Goal: Task Accomplishment & Management: Complete application form

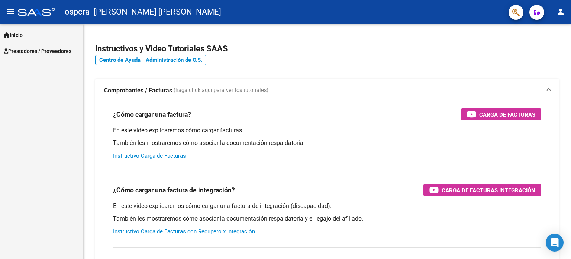
click at [39, 49] on span "Prestadores / Proveedores" at bounding box center [38, 51] width 68 height 8
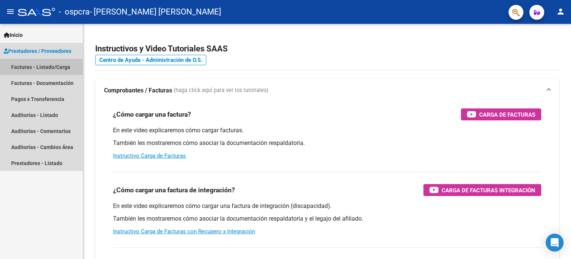
click at [32, 66] on link "Facturas - Listado/Carga" at bounding box center [41, 67] width 83 height 16
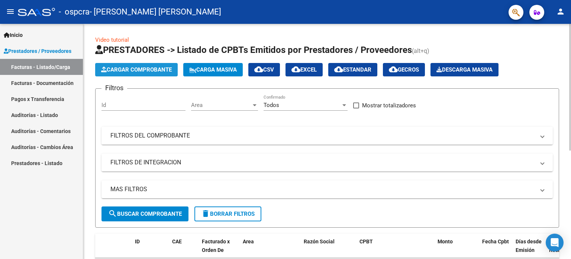
click at [132, 70] on span "Cargar Comprobante" at bounding box center [136, 69] width 71 height 7
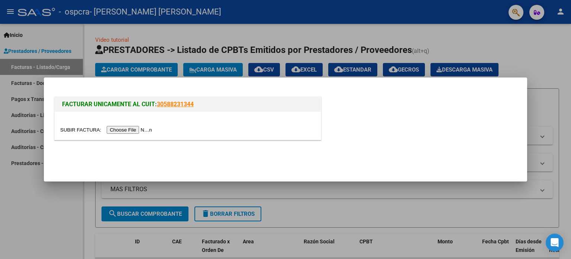
click at [131, 130] on input "file" at bounding box center [107, 130] width 94 height 8
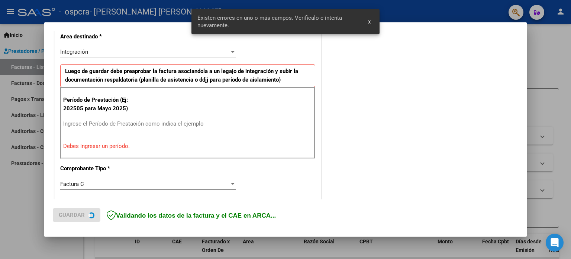
scroll to position [174, 0]
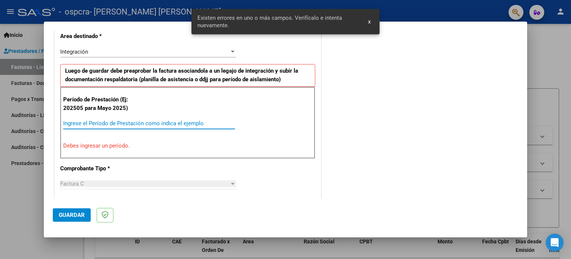
click at [104, 125] on input "Ingrese el Período de Prestación como indica el ejemplo" at bounding box center [149, 123] width 172 height 7
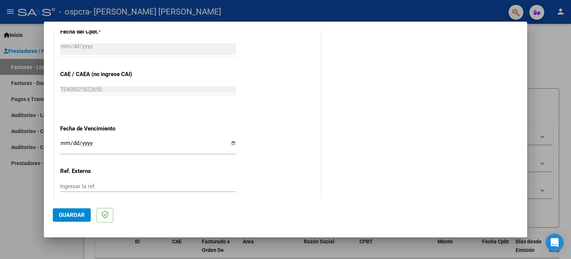
scroll to position [485, 0]
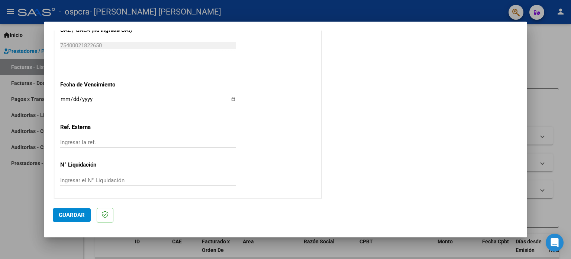
type input "202509"
click at [73, 213] on span "Guardar" at bounding box center [72, 214] width 26 height 7
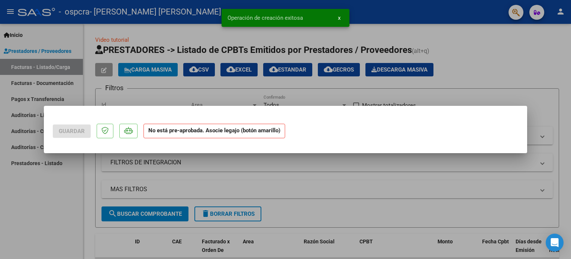
scroll to position [0, 0]
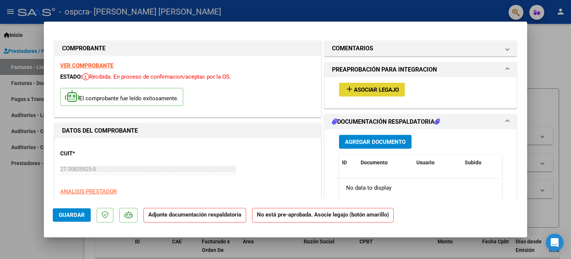
click at [365, 89] on span "Asociar Legajo" at bounding box center [376, 89] width 45 height 7
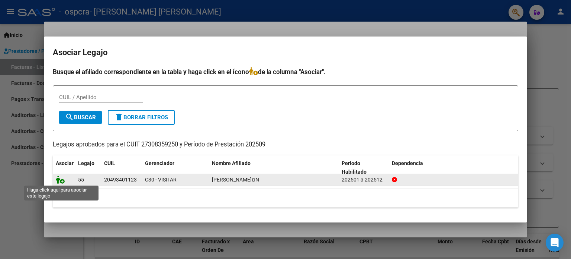
click at [64, 180] on icon at bounding box center [60, 179] width 9 height 8
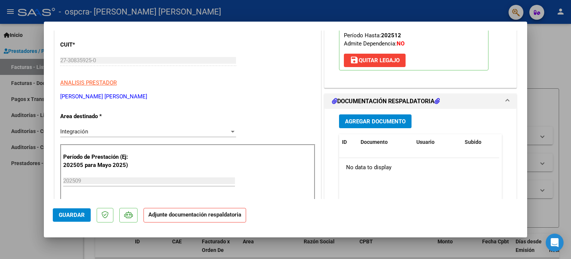
scroll to position [109, 0]
click at [377, 118] on span "Agregar Documento" at bounding box center [375, 121] width 61 height 7
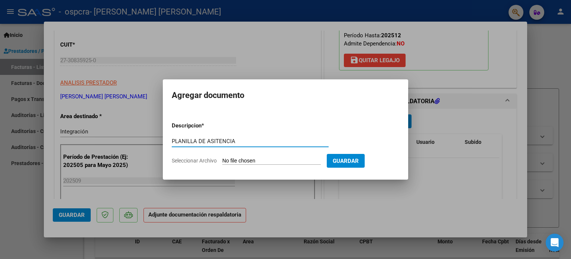
type input "PLANILLA DE ASITENCIA"
click at [279, 159] on input "Seleccionar Archivo" at bounding box center [271, 160] width 99 height 7
click at [276, 159] on input "Seleccionar Archivo" at bounding box center [271, 160] width 99 height 7
type input "C:\fakepath\CamScanner [DATE] 18.31.pdf"
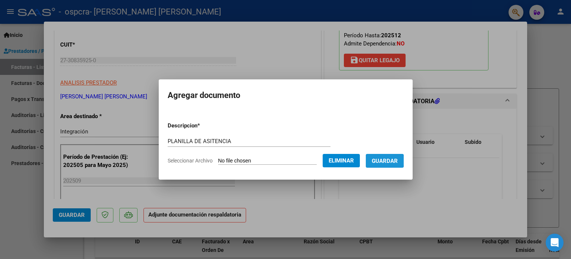
click at [390, 160] on span "Guardar" at bounding box center [385, 160] width 26 height 7
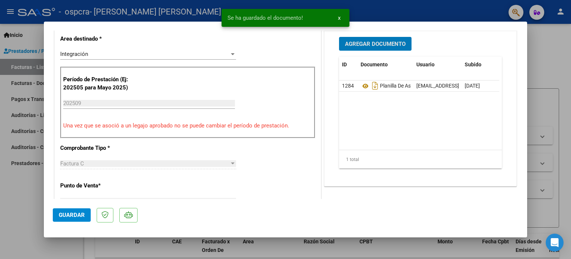
scroll to position [187, 0]
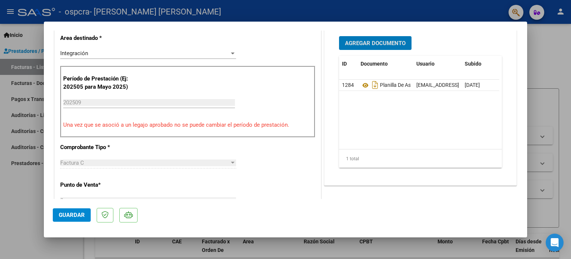
click at [67, 217] on span "Guardar" at bounding box center [72, 214] width 26 height 7
click at [75, 211] on span "Guardar" at bounding box center [72, 214] width 26 height 7
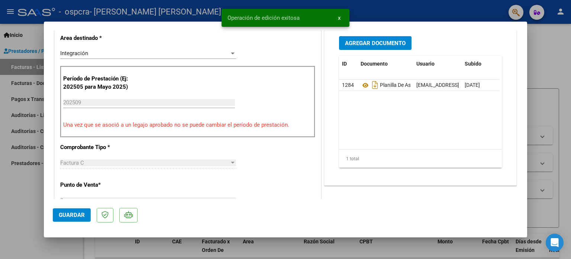
click at [558, 52] on div at bounding box center [285, 129] width 571 height 259
type input "$ 0,00"
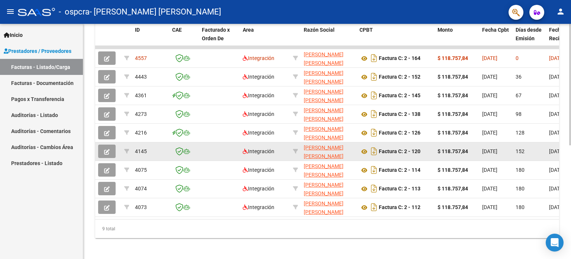
scroll to position [219, 0]
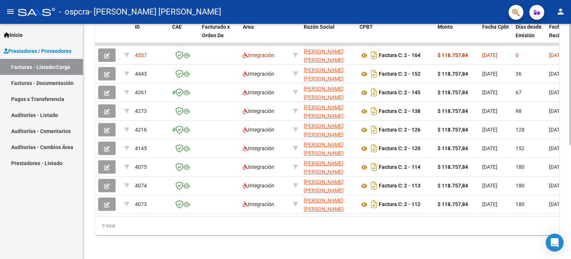
click at [555, 210] on datatable-body "4557 Integración [PERSON_NAME][GEOGRAPHIC_DATA][PERSON_NAME] 27308359250 Factur…" at bounding box center [327, 129] width 464 height 173
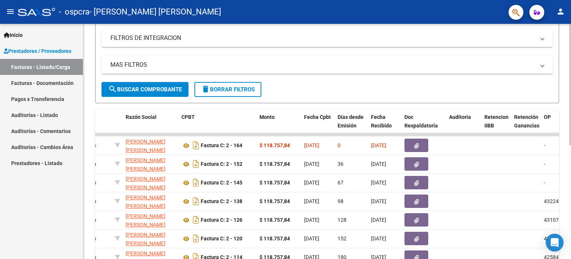
scroll to position [125, 0]
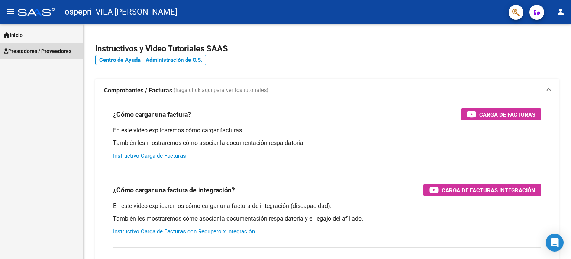
click at [40, 45] on link "Prestadores / Proveedores" at bounding box center [41, 51] width 83 height 16
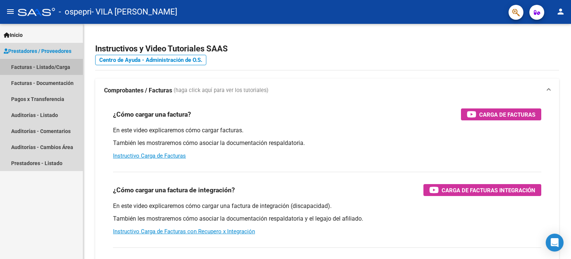
click at [30, 68] on link "Facturas - Listado/Carga" at bounding box center [41, 67] width 83 height 16
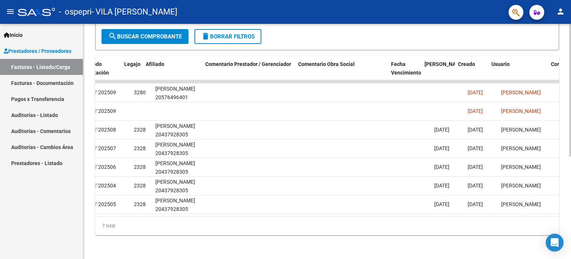
scroll to position [0, 981]
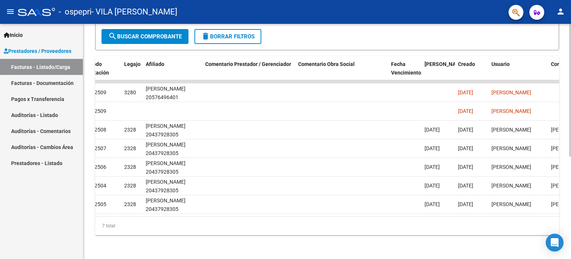
click at [555, 209] on datatable-body "187041 A02 - OSPEPRI Integración VILA MARIA EUGENIA 27308359250 Factura C: 2 - …" at bounding box center [327, 148] width 464 height 136
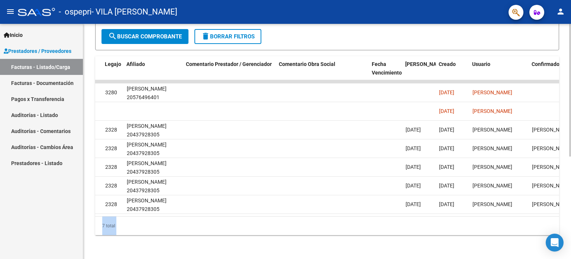
drag, startPoint x: 555, startPoint y: 209, endPoint x: 555, endPoint y: 229, distance: 19.7
click at [555, 229] on div "ID CAE Facturado x Orden De Area Razón Social CPBT Monto Fecha Cpbt Días desde …" at bounding box center [327, 145] width 464 height 179
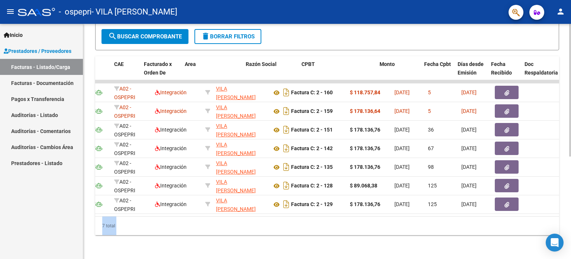
scroll to position [0, 58]
